Goal: Find specific page/section

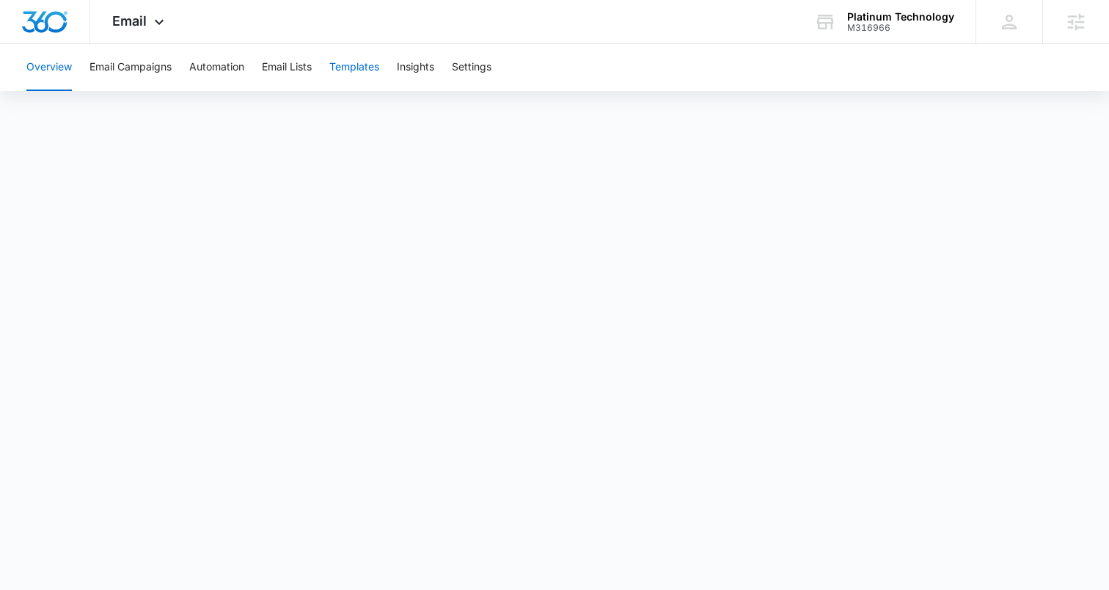
click at [366, 70] on button "Templates" at bounding box center [354, 67] width 50 height 47
